Goal: Information Seeking & Learning: Compare options

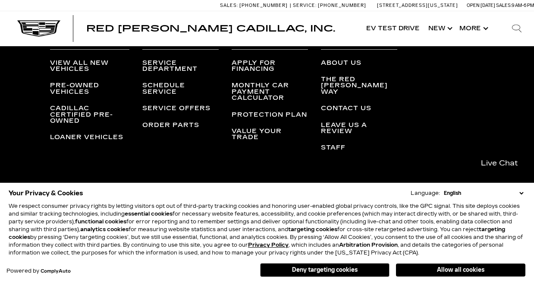
scroll to position [2338, 0]
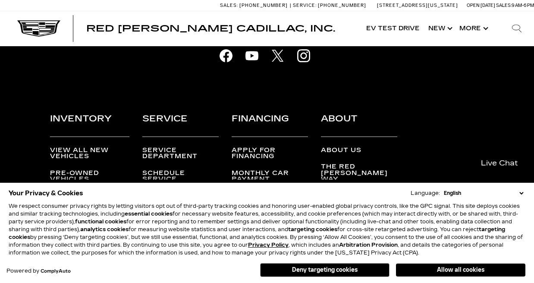
scroll to position [1986, 0]
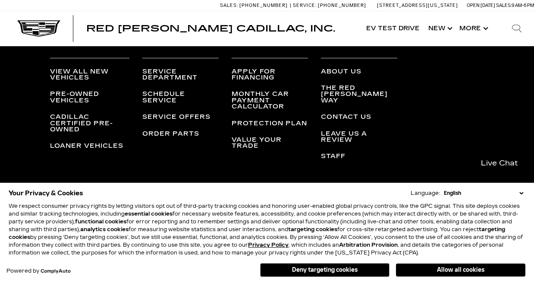
scroll to position [748, 0]
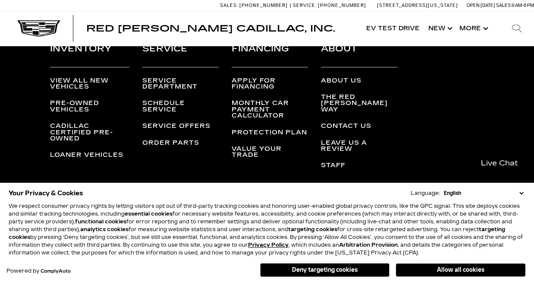
scroll to position [748, 0]
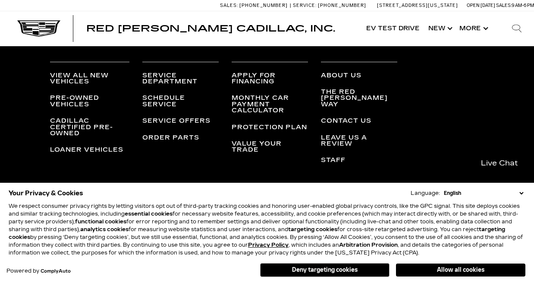
scroll to position [748, 0]
